Goal: Use online tool/utility: Utilize a website feature to perform a specific function

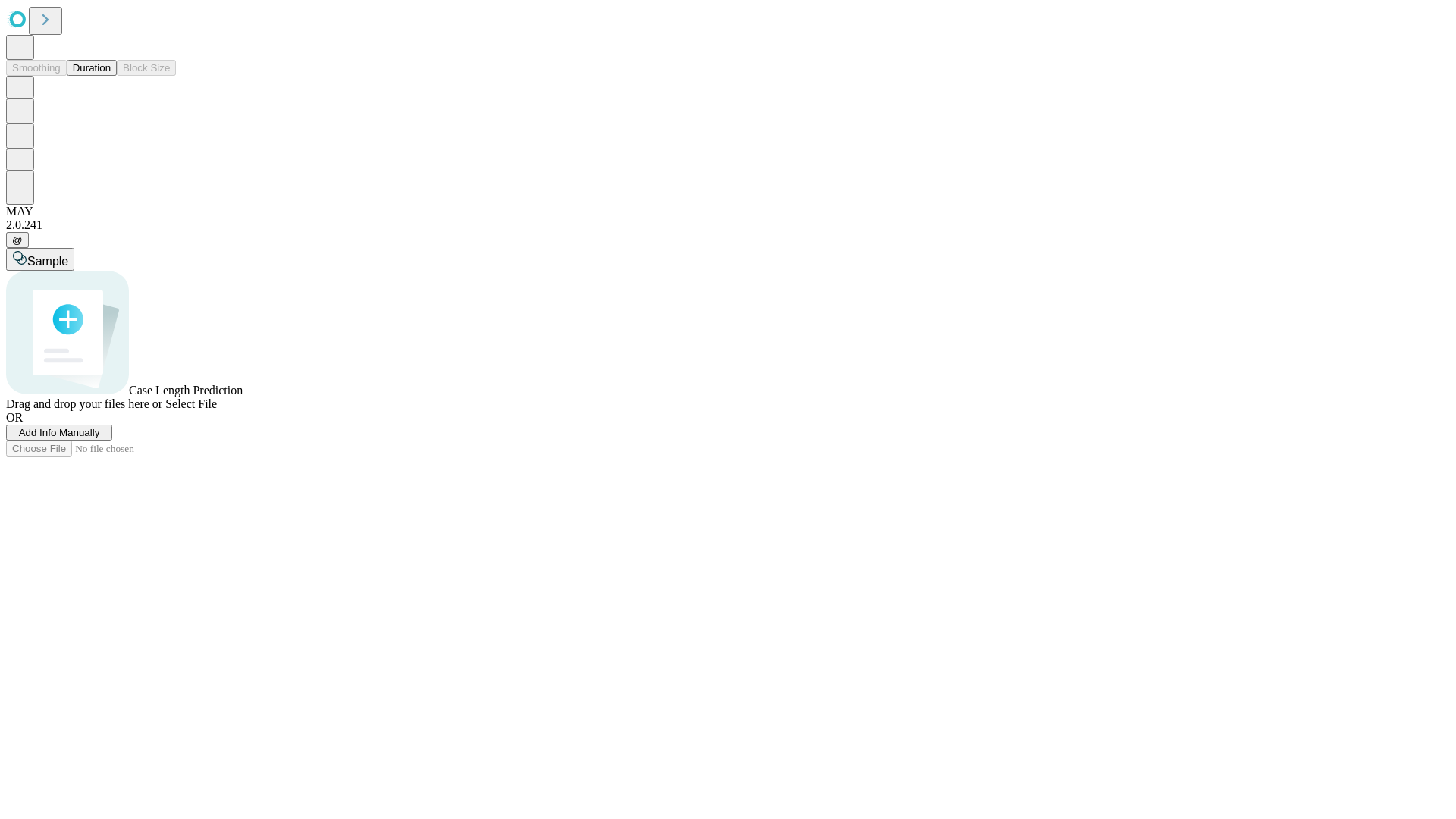
click at [111, 75] on button "Duration" at bounding box center [91, 68] width 50 height 16
click at [100, 438] on span "Add Info Manually" at bounding box center [59, 432] width 81 height 12
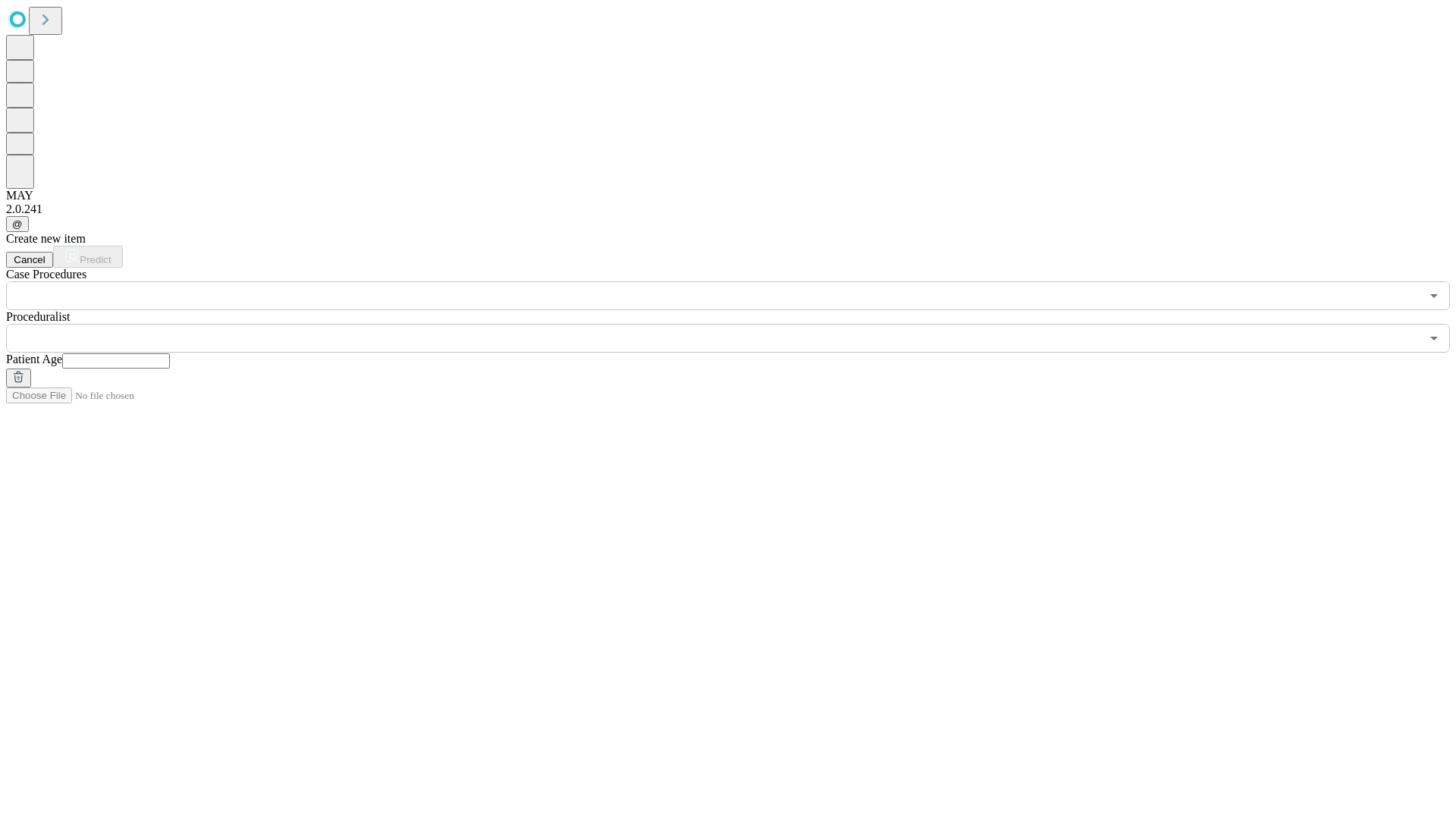
click at [169, 353] on input "text" at bounding box center [115, 360] width 107 height 15
type input "**"
click at [738, 324] on input "text" at bounding box center [713, 338] width 1414 height 28
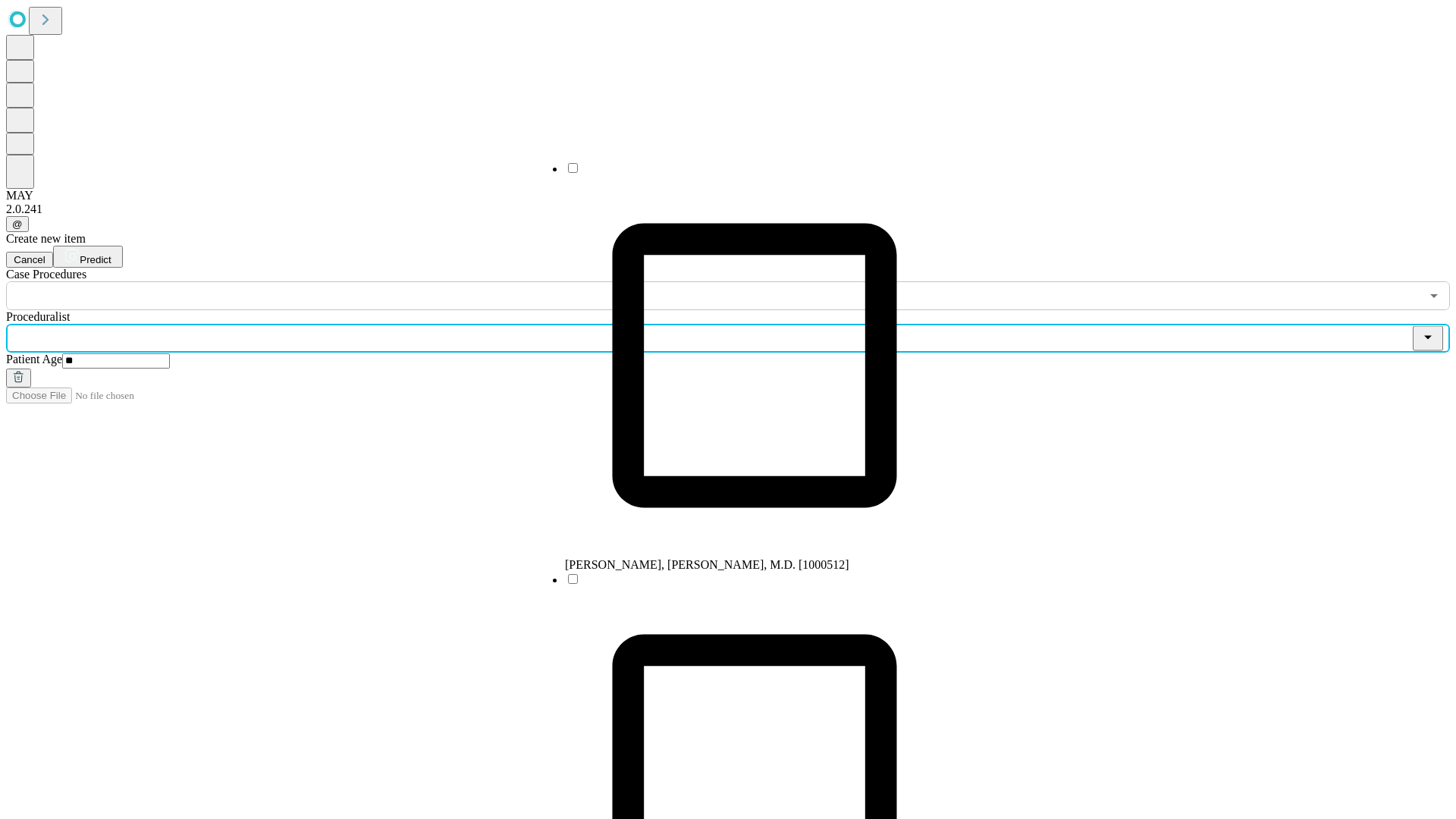
click at [739, 174] on li "[PERSON_NAME], [PERSON_NAME], M.D. [1000512]" at bounding box center [754, 366] width 379 height 411
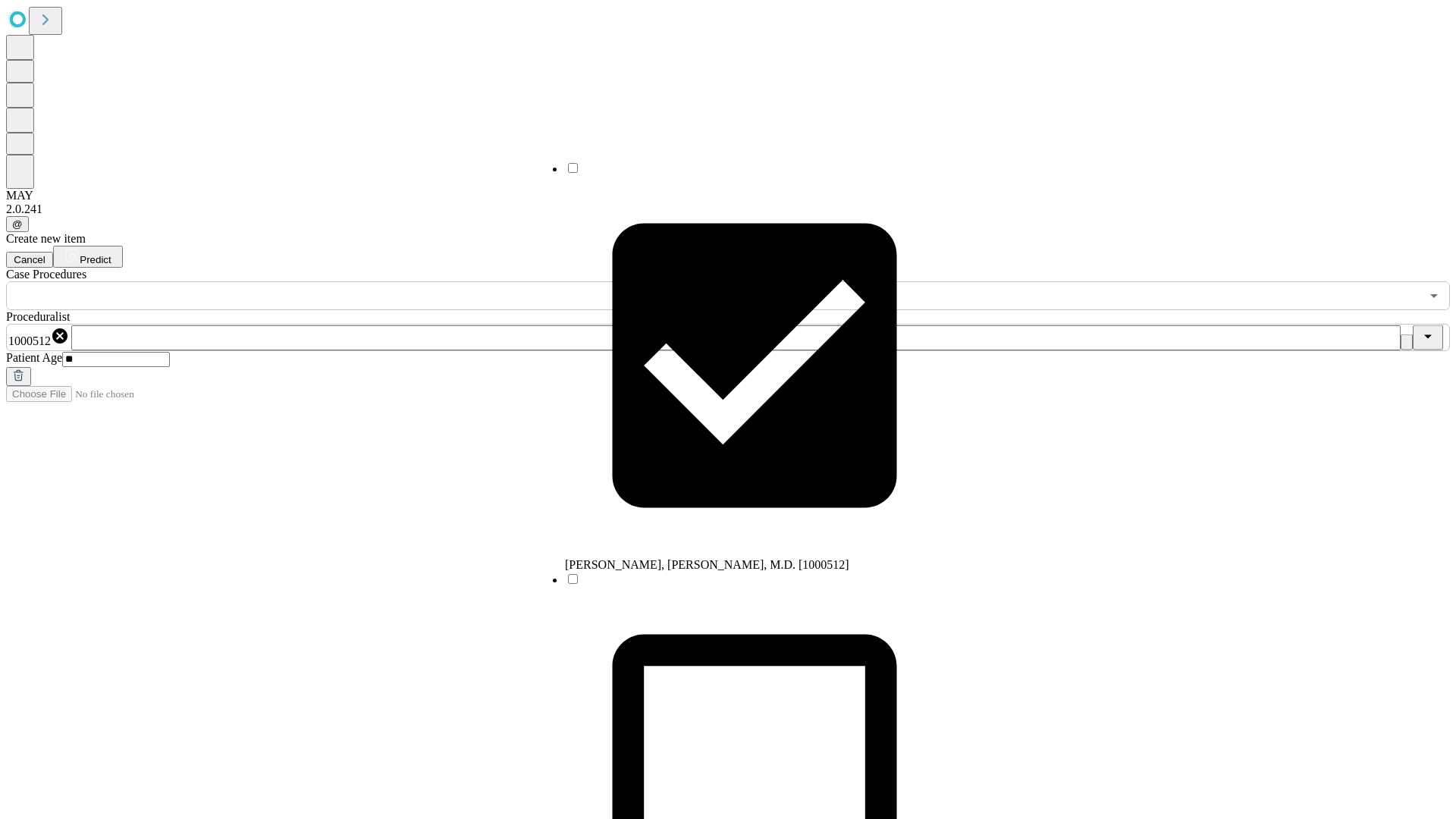
click at [319, 281] on input "text" at bounding box center [713, 295] width 1414 height 28
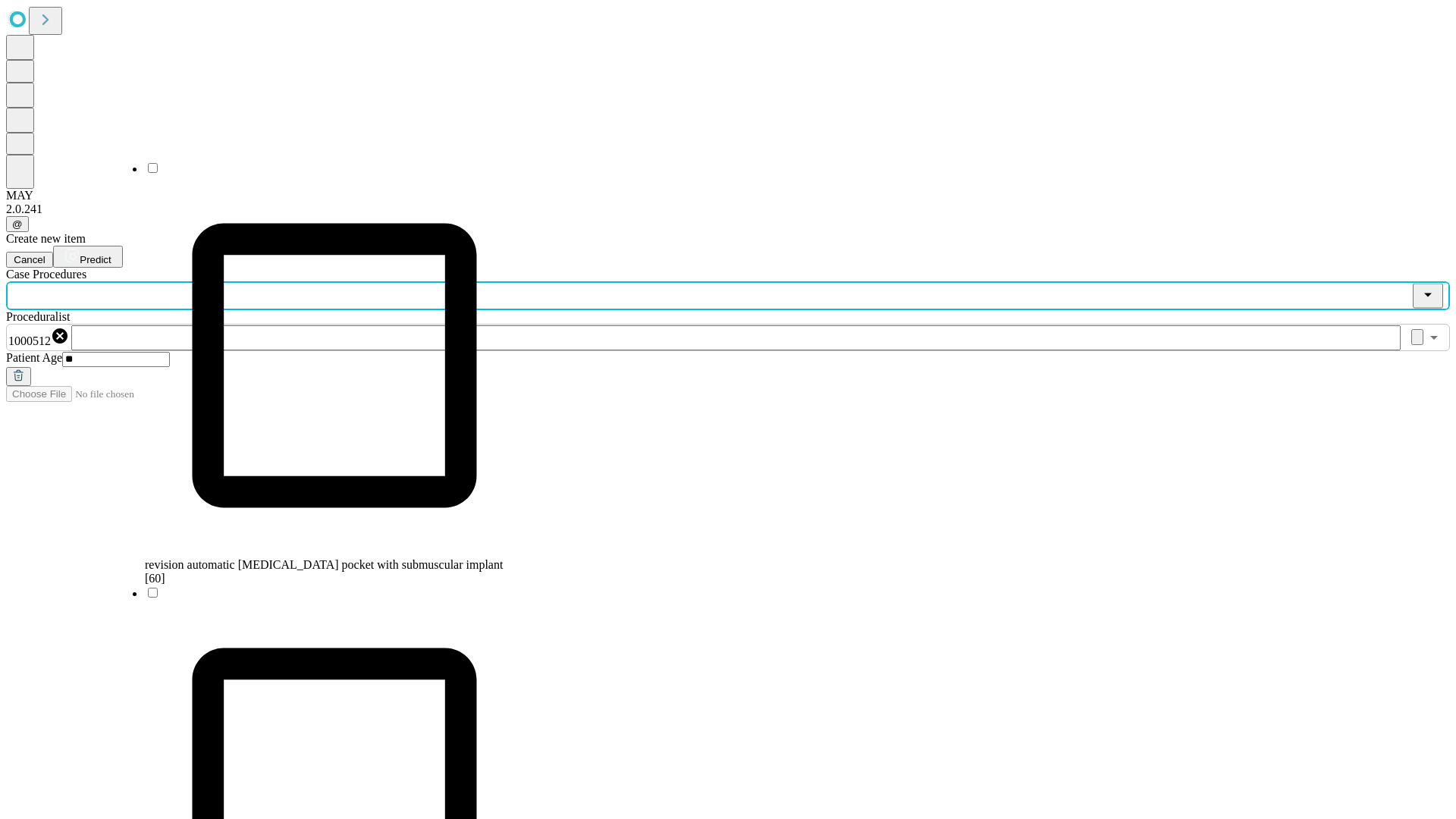
click at [319, 558] on span "revision automatic [MEDICAL_DATA] pocket with submuscular implant [60]" at bounding box center [323, 571] width 358 height 27
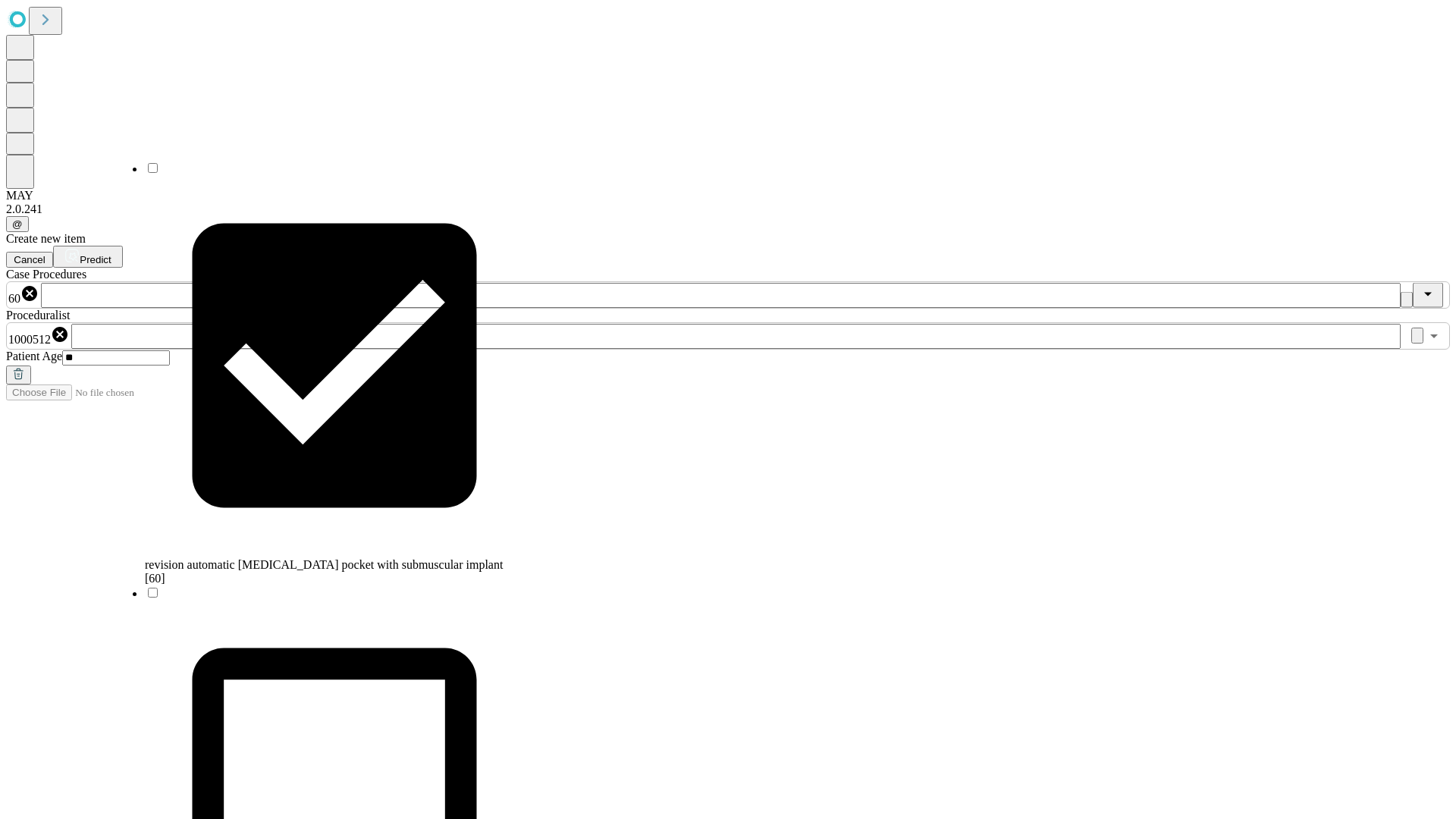
click at [111, 254] on span "Predict" at bounding box center [95, 259] width 31 height 12
